Goal: Information Seeking & Learning: Learn about a topic

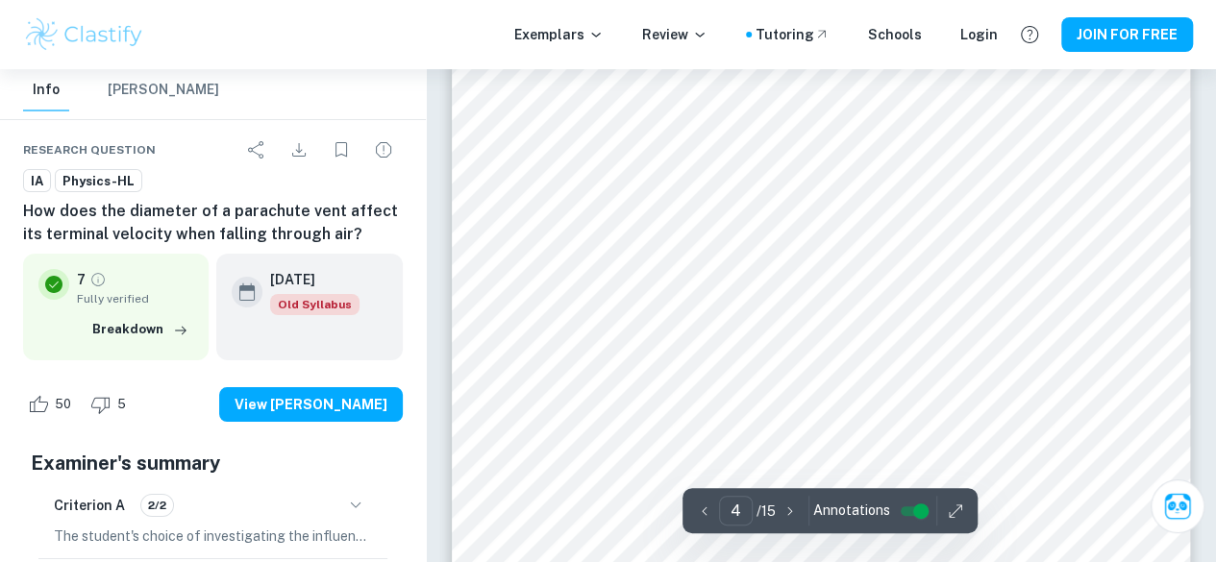
scroll to position [3462, 0]
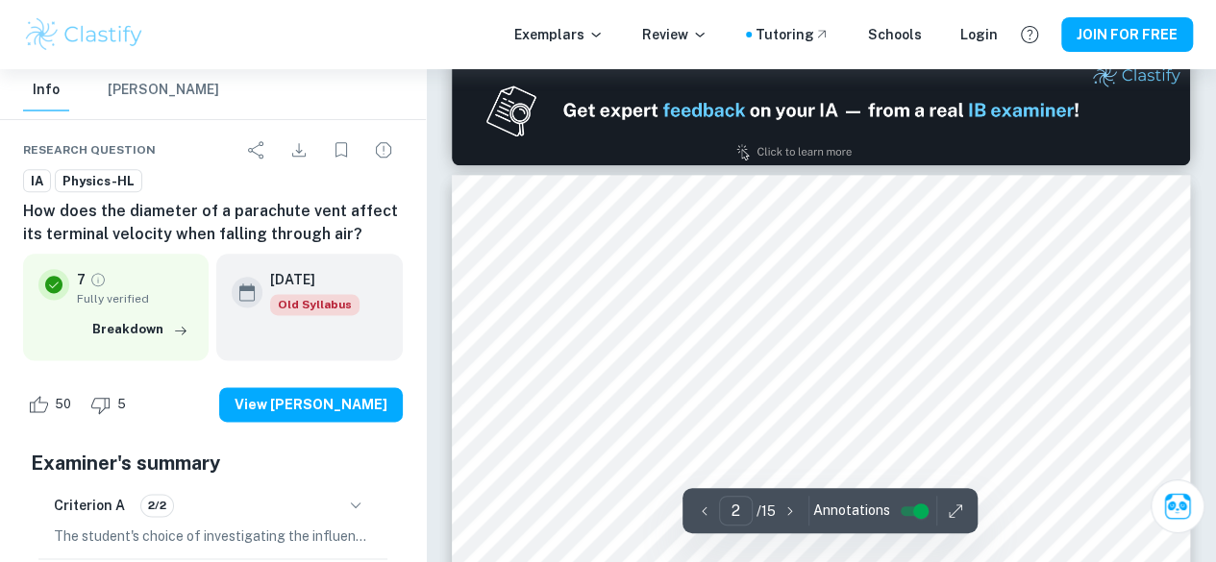
type input "1"
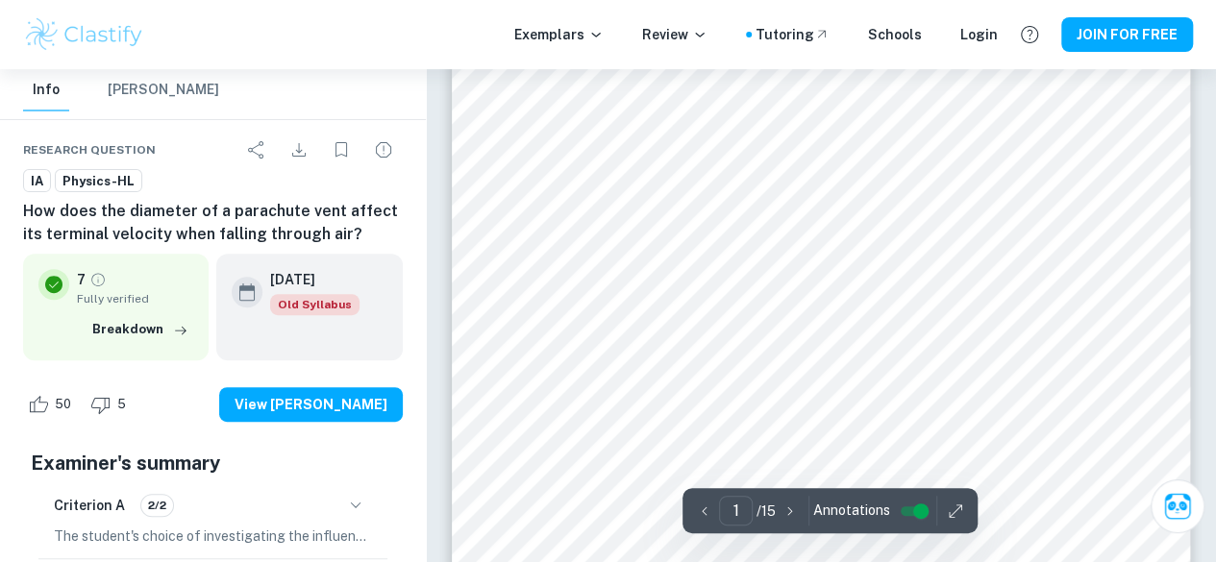
scroll to position [0, 0]
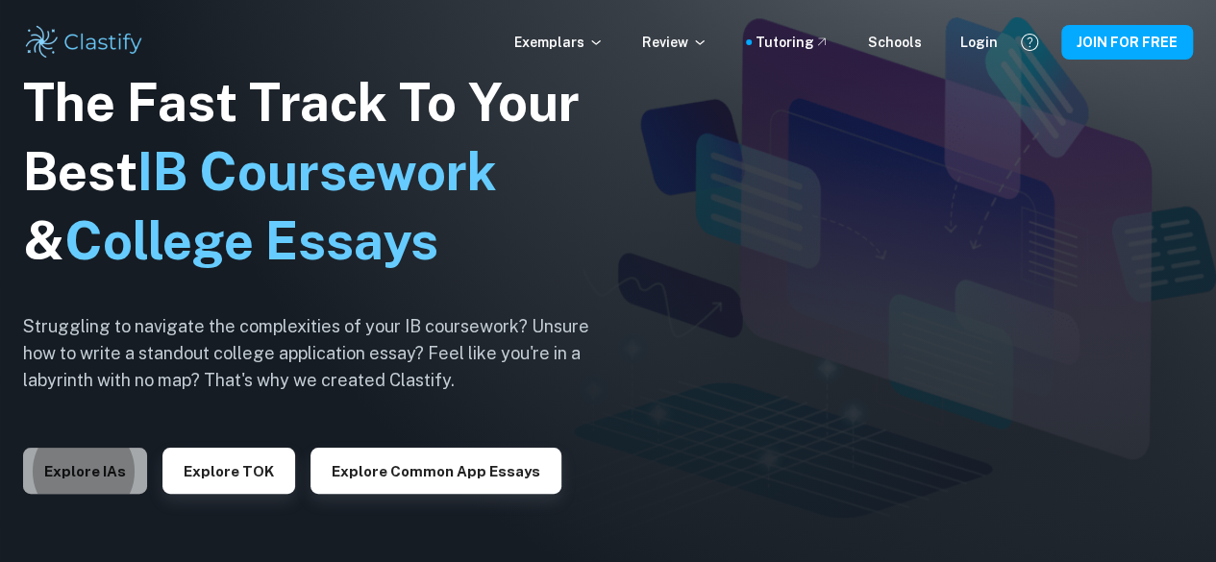
click at [108, 458] on button "Explore IAs" at bounding box center [85, 471] width 124 height 46
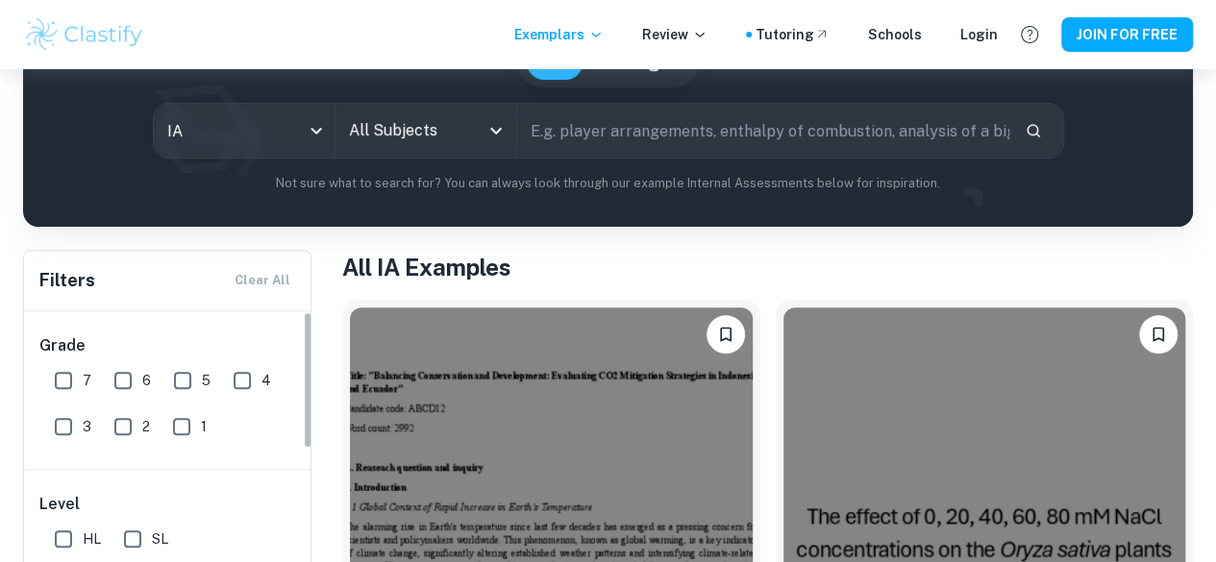
scroll to position [342, 0]
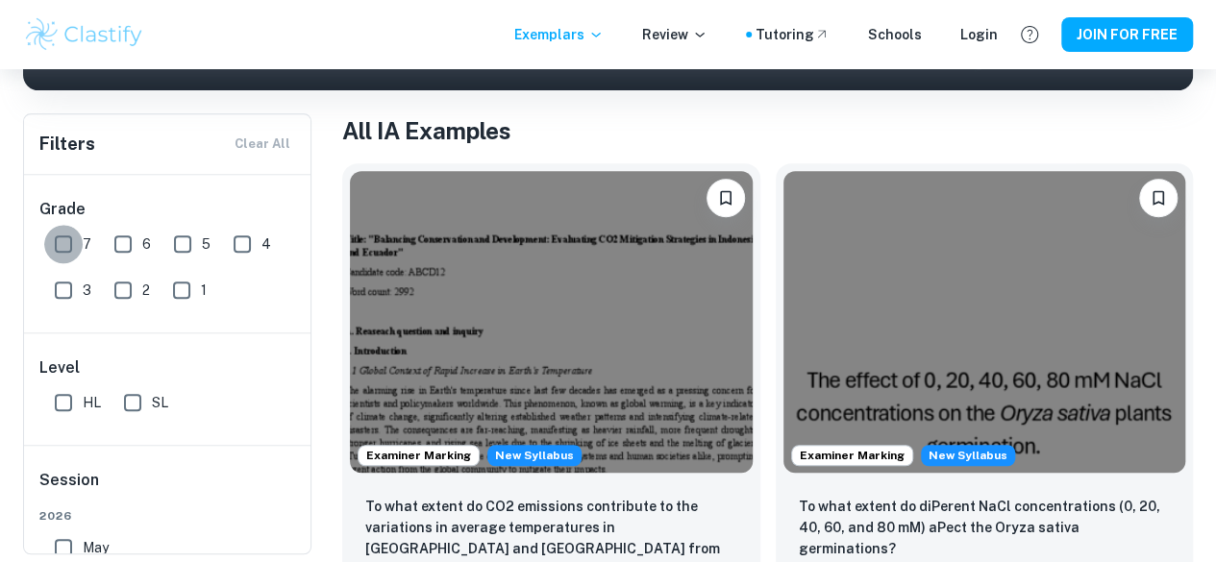
click at [65, 249] on input "7" at bounding box center [63, 244] width 38 height 38
checkbox input "true"
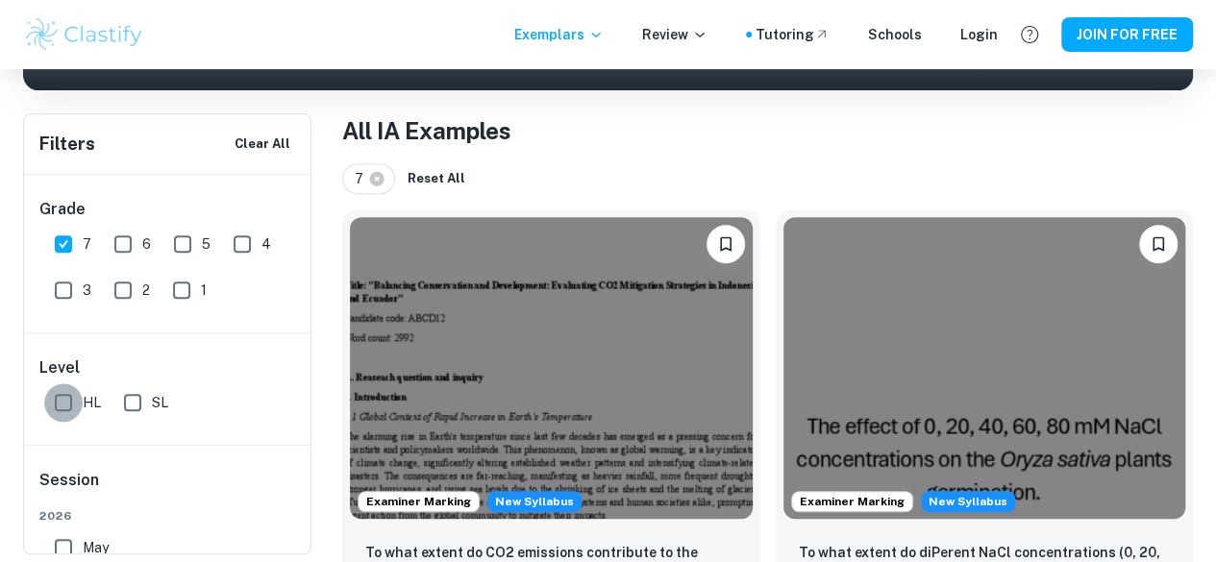
click at [67, 404] on input "HL" at bounding box center [63, 402] width 38 height 38
checkbox input "true"
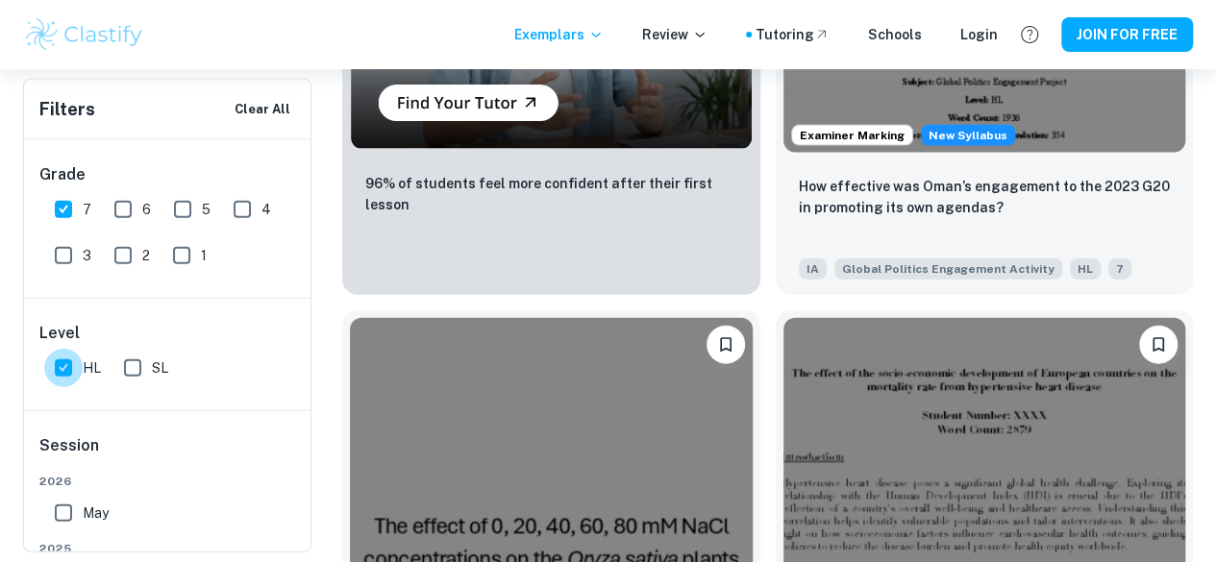
scroll to position [2110, 0]
